Goal: Feedback & Contribution: Leave review/rating

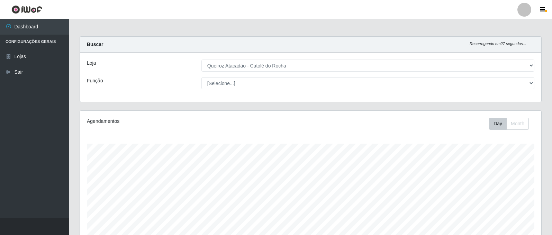
select select "500"
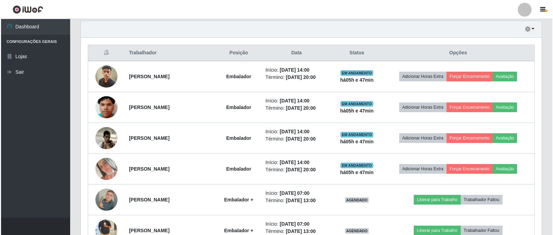
scroll to position [144, 461]
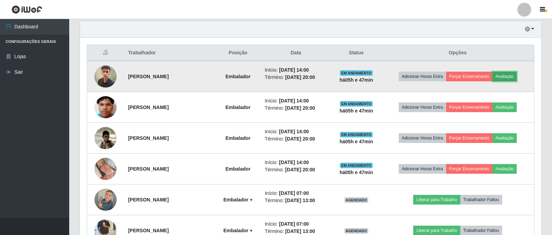
click at [506, 77] on button "Avaliação" at bounding box center [504, 77] width 25 height 10
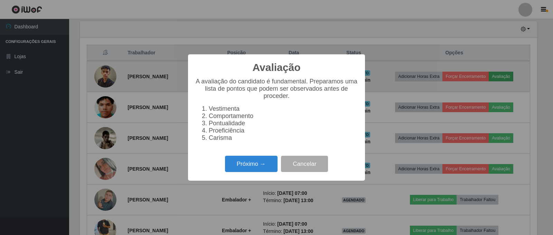
scroll to position [144, 458]
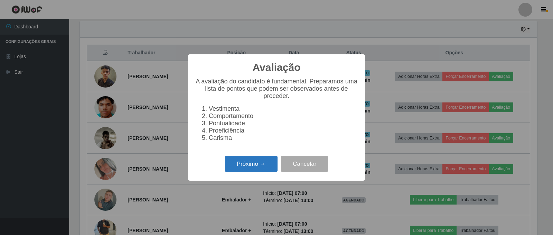
click at [267, 170] on button "Próximo →" at bounding box center [251, 164] width 53 height 16
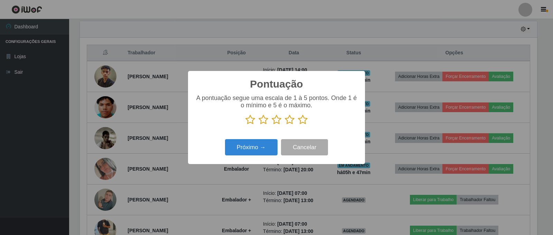
scroll to position [345688, 345374]
click at [304, 120] on icon at bounding box center [303, 119] width 10 height 10
click at [298, 125] on input "radio" at bounding box center [298, 125] width 0 height 0
click at [266, 147] on button "Próximo →" at bounding box center [251, 147] width 53 height 16
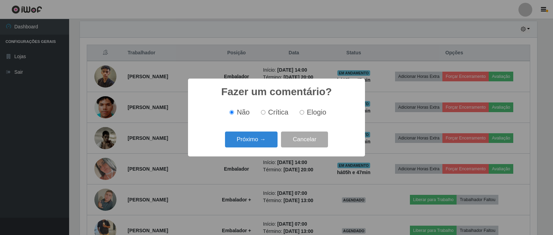
click at [298, 112] on label "Elogio" at bounding box center [311, 112] width 29 height 8
click at [300, 112] on input "Elogio" at bounding box center [302, 112] width 4 height 4
radio input "true"
click at [259, 139] on button "Próximo →" at bounding box center [251, 139] width 53 height 16
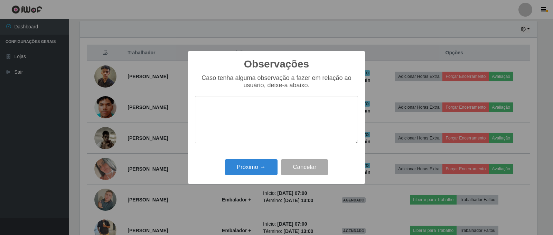
click at [240, 111] on textarea at bounding box center [276, 119] width 163 height 47
type textarea "OTIMO DESEMPENHO"
click at [257, 166] on button "Próximo →" at bounding box center [251, 167] width 53 height 16
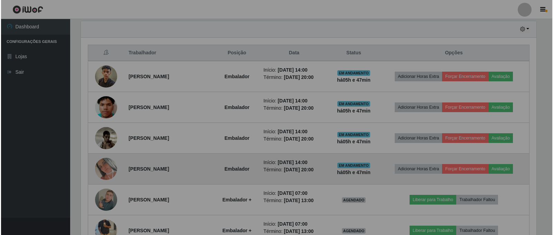
scroll to position [144, 461]
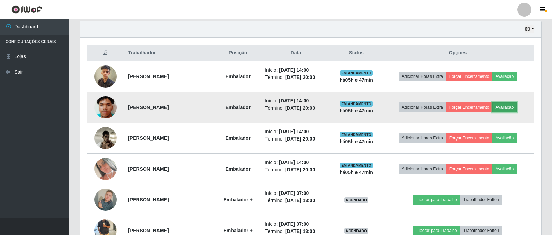
click at [509, 106] on button "Avaliação" at bounding box center [504, 107] width 25 height 10
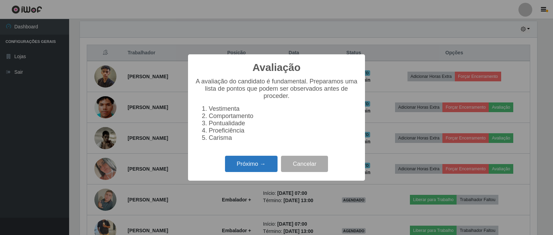
click at [262, 169] on button "Próximo →" at bounding box center [251, 164] width 53 height 16
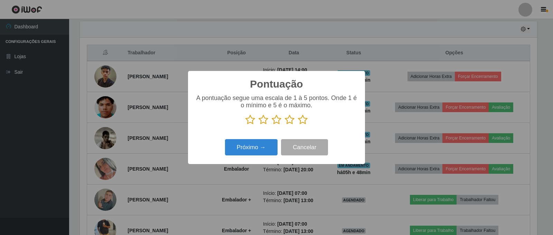
click at [290, 121] on icon at bounding box center [290, 119] width 10 height 10
click at [285, 125] on input "radio" at bounding box center [285, 125] width 0 height 0
click at [264, 146] on button "Próximo →" at bounding box center [251, 147] width 53 height 16
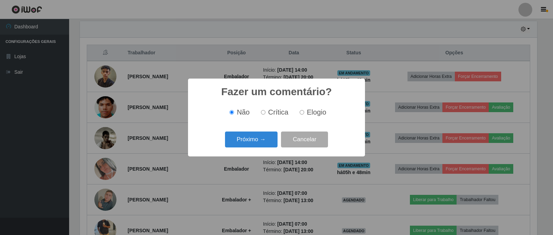
click at [304, 112] on input "Elogio" at bounding box center [302, 112] width 4 height 4
radio input "true"
click at [269, 140] on button "Próximo →" at bounding box center [251, 139] width 53 height 16
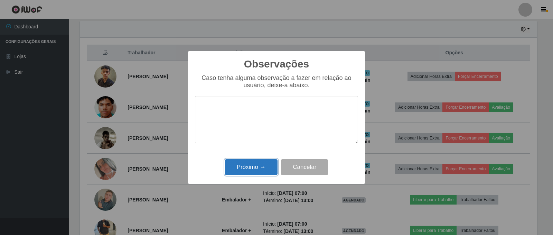
click at [245, 169] on button "Próximo →" at bounding box center [251, 167] width 53 height 16
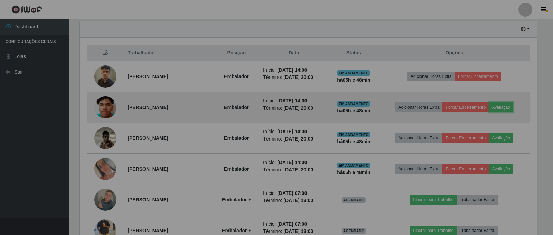
scroll to position [144, 461]
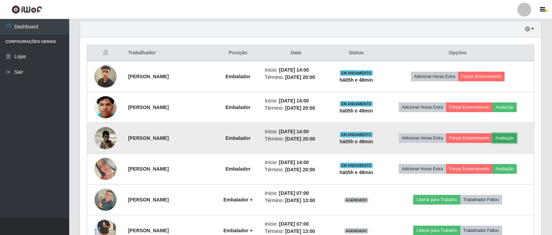
click at [504, 139] on button "Avaliação" at bounding box center [504, 138] width 25 height 10
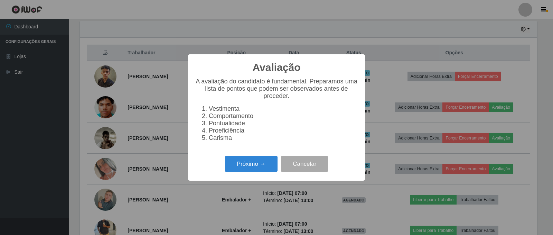
scroll to position [144, 458]
click at [249, 165] on button "Próximo →" at bounding box center [251, 164] width 53 height 16
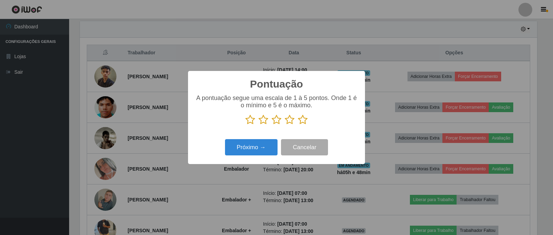
click at [293, 120] on icon at bounding box center [290, 119] width 10 height 10
click at [285, 125] on input "radio" at bounding box center [285, 125] width 0 height 0
click at [266, 147] on button "Próximo →" at bounding box center [251, 147] width 53 height 16
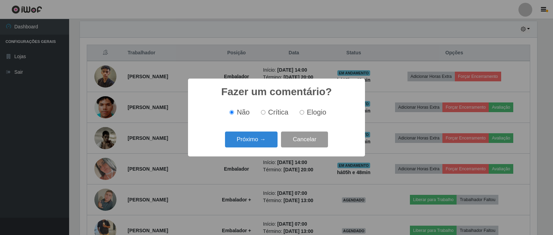
drag, startPoint x: 302, startPoint y: 112, endPoint x: 285, endPoint y: 133, distance: 26.8
click at [302, 113] on input "Elogio" at bounding box center [302, 112] width 4 height 4
radio input "true"
click at [234, 113] on input "Não" at bounding box center [232, 112] width 4 height 4
radio input "true"
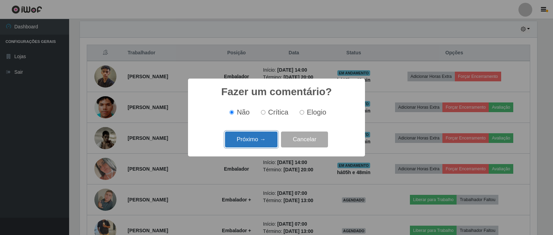
click at [238, 138] on button "Próximo →" at bounding box center [251, 139] width 53 height 16
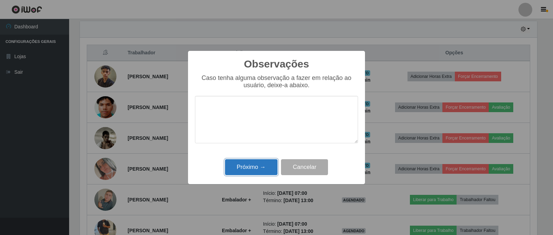
click at [267, 165] on button "Próximo →" at bounding box center [251, 167] width 53 height 16
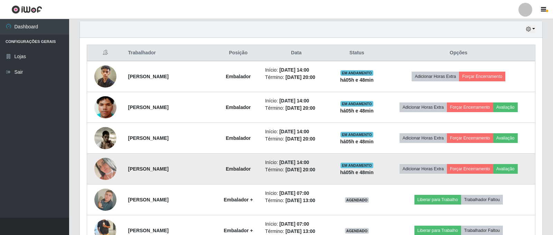
scroll to position [144, 461]
click at [502, 168] on button "Avaliação" at bounding box center [504, 169] width 25 height 10
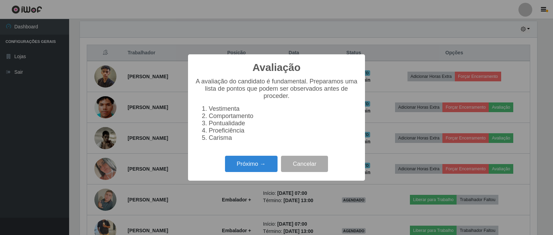
scroll to position [144, 458]
click at [251, 166] on button "Próximo →" at bounding box center [251, 164] width 53 height 16
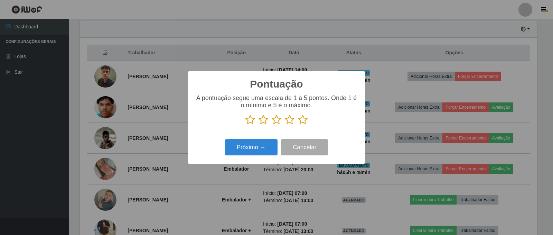
drag, startPoint x: 301, startPoint y: 121, endPoint x: 289, endPoint y: 137, distance: 19.9
click at [301, 121] on icon at bounding box center [303, 119] width 10 height 10
click at [298, 125] on input "radio" at bounding box center [298, 125] width 0 height 0
click at [271, 146] on button "Próximo →" at bounding box center [251, 147] width 53 height 16
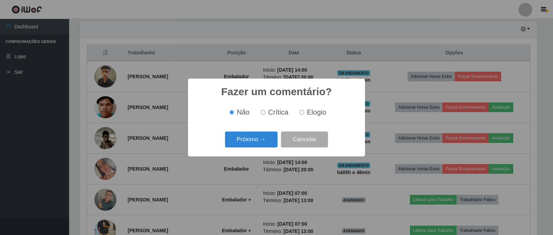
click at [303, 113] on input "Elogio" at bounding box center [302, 112] width 4 height 4
radio input "true"
click at [252, 138] on button "Próximo →" at bounding box center [251, 139] width 53 height 16
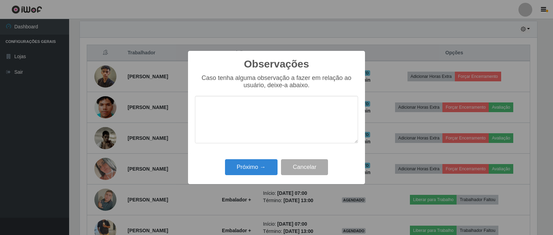
click at [252, 134] on textarea at bounding box center [276, 119] width 163 height 47
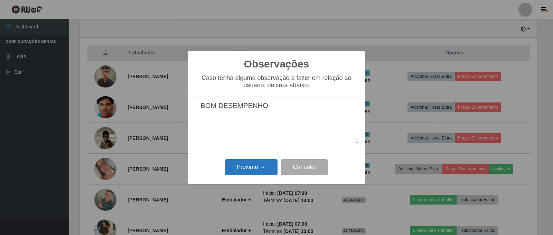
type textarea "BOM DESEMPENHO"
click at [238, 164] on button "Próximo →" at bounding box center [251, 167] width 53 height 16
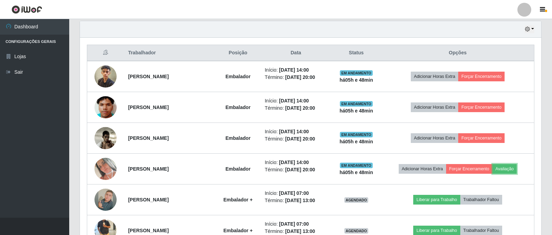
scroll to position [0, 0]
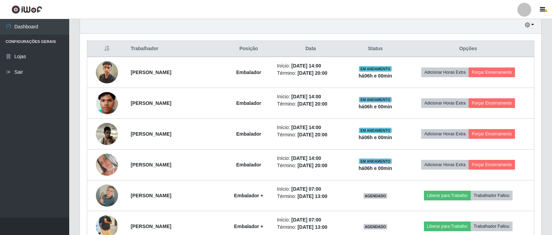
scroll to position [207, 0]
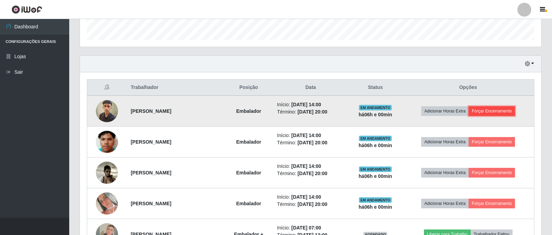
click at [494, 108] on button "Forçar Encerramento" at bounding box center [491, 111] width 46 height 10
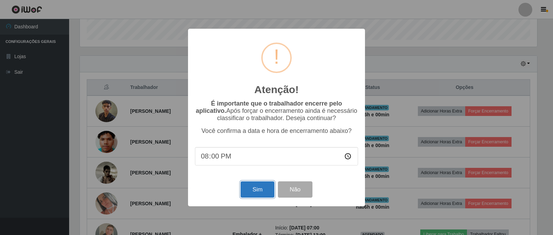
click at [262, 191] on button "Sim" at bounding box center [258, 189] width 34 height 16
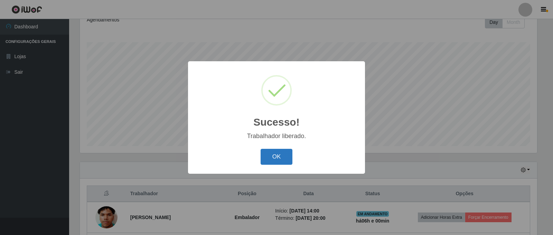
click at [265, 160] on button "OK" at bounding box center [277, 157] width 32 height 16
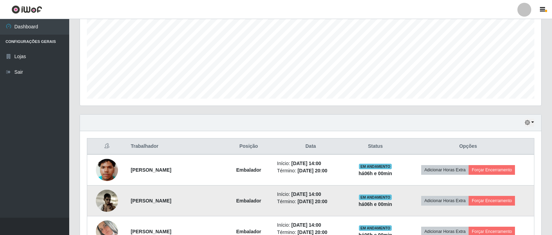
scroll to position [205, 0]
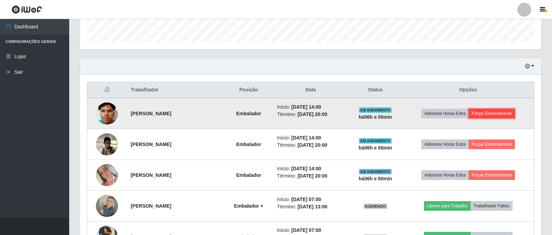
click at [478, 113] on button "Forçar Encerramento" at bounding box center [491, 114] width 46 height 10
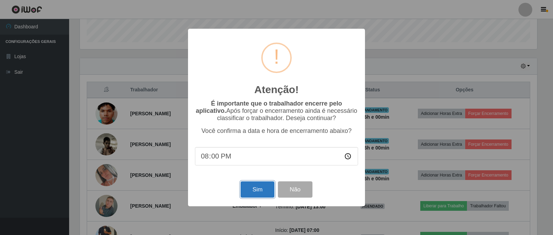
click at [260, 191] on button "Sim" at bounding box center [258, 189] width 34 height 16
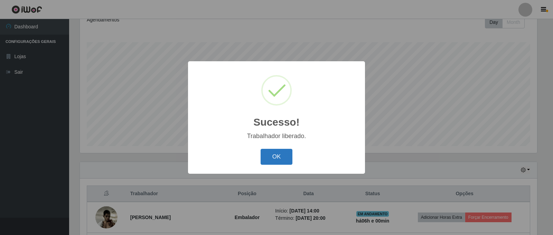
click at [280, 160] on button "OK" at bounding box center [277, 157] width 32 height 16
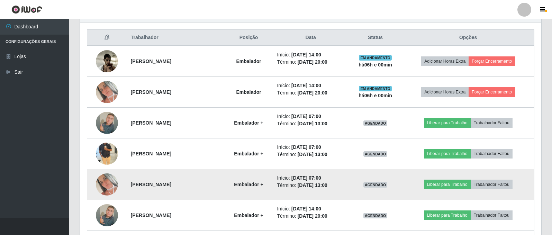
scroll to position [274, 0]
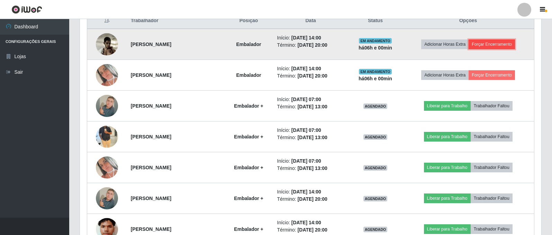
click at [490, 43] on button "Forçar Encerramento" at bounding box center [491, 44] width 46 height 10
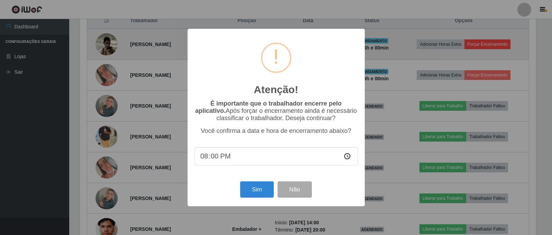
scroll to position [144, 458]
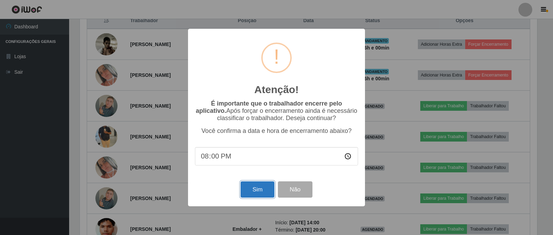
click at [260, 188] on button "Sim" at bounding box center [258, 189] width 34 height 16
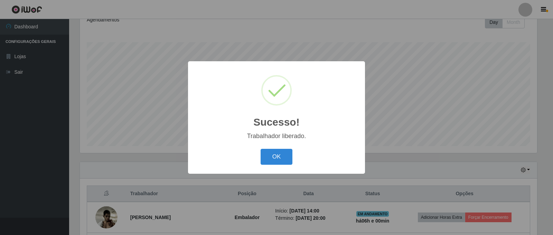
drag, startPoint x: 266, startPoint y: 162, endPoint x: 315, endPoint y: 165, distance: 48.6
click at [267, 162] on button "OK" at bounding box center [277, 157] width 32 height 16
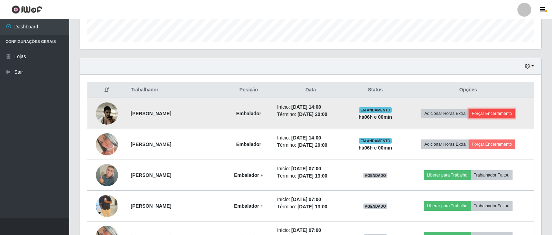
click at [487, 111] on button "Forçar Encerramento" at bounding box center [491, 114] width 46 height 10
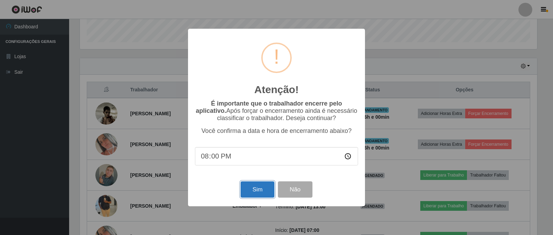
click at [260, 192] on button "Sim" at bounding box center [258, 189] width 34 height 16
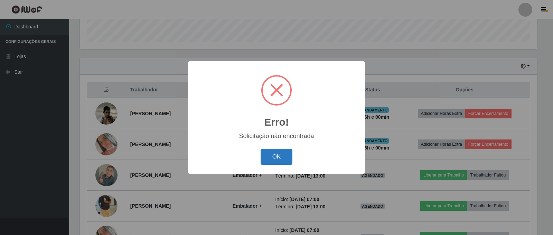
click at [273, 158] on button "OK" at bounding box center [277, 157] width 32 height 16
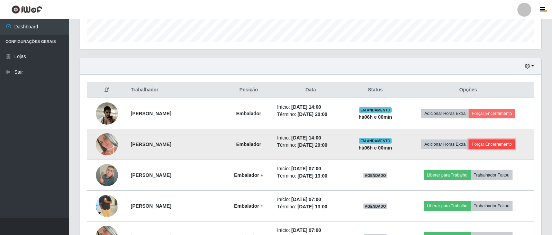
click at [484, 142] on button "Forçar Encerramento" at bounding box center [491, 144] width 46 height 10
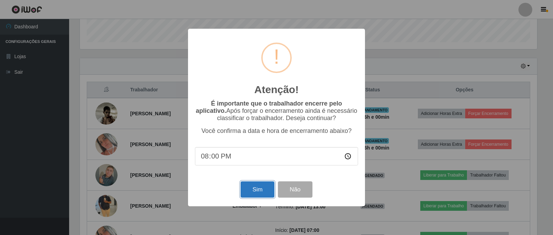
click at [250, 191] on button "Sim" at bounding box center [258, 189] width 34 height 16
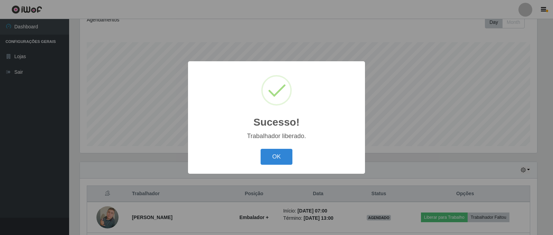
click at [275, 161] on button "OK" at bounding box center [277, 157] width 32 height 16
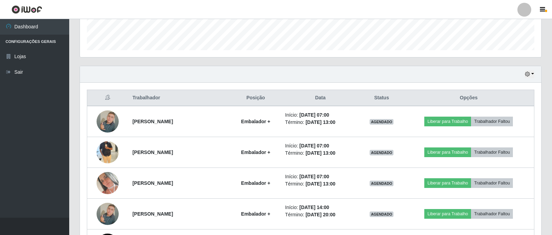
scroll to position [207, 0]
